Goal: Find specific page/section: Locate a particular part of the current website

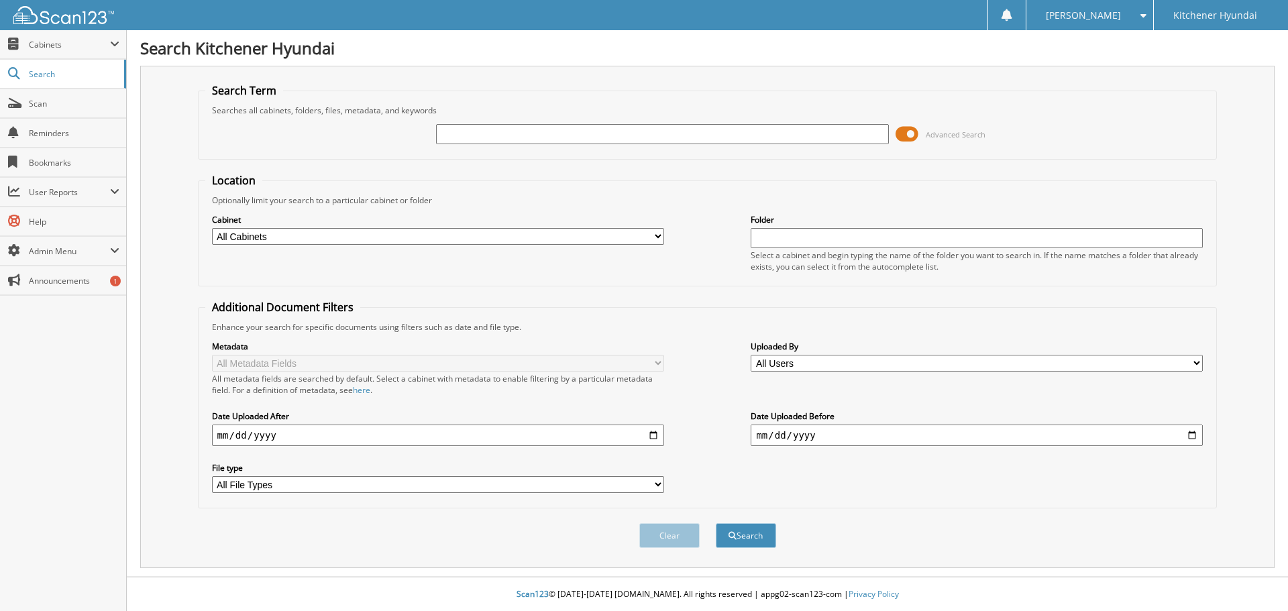
click at [581, 135] on input "text" at bounding box center [662, 134] width 452 height 20
type input "[PERSON_NAME]"
click at [767, 533] on button "Search" at bounding box center [746, 535] width 60 height 25
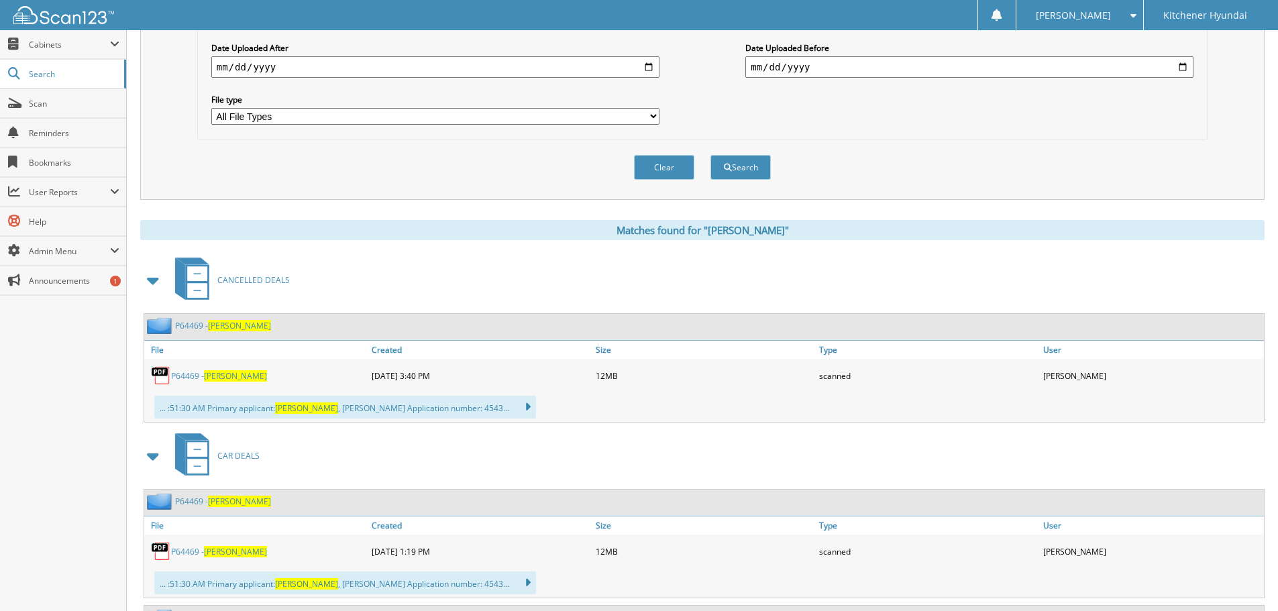
scroll to position [402, 0]
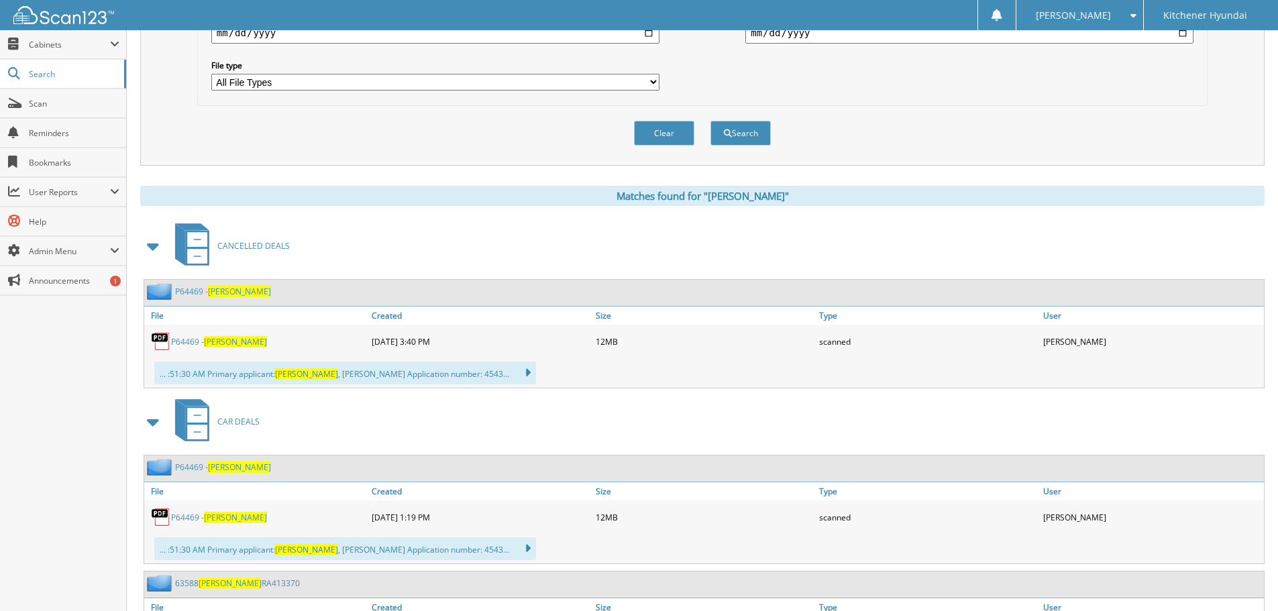
click at [226, 344] on span "[PERSON_NAME]" at bounding box center [235, 341] width 63 height 11
